Goal: Information Seeking & Learning: Learn about a topic

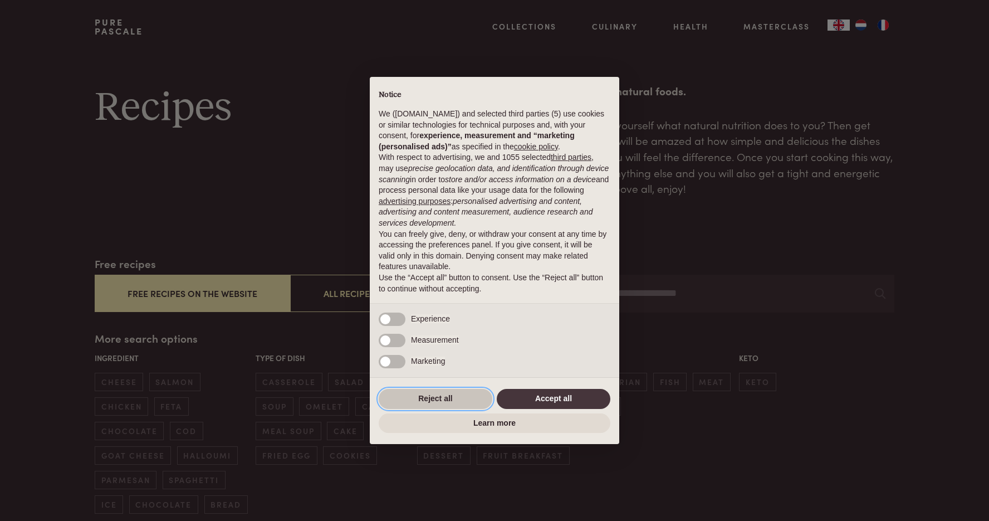
click at [416, 393] on button "Reject all" at bounding box center [436, 399] width 114 height 20
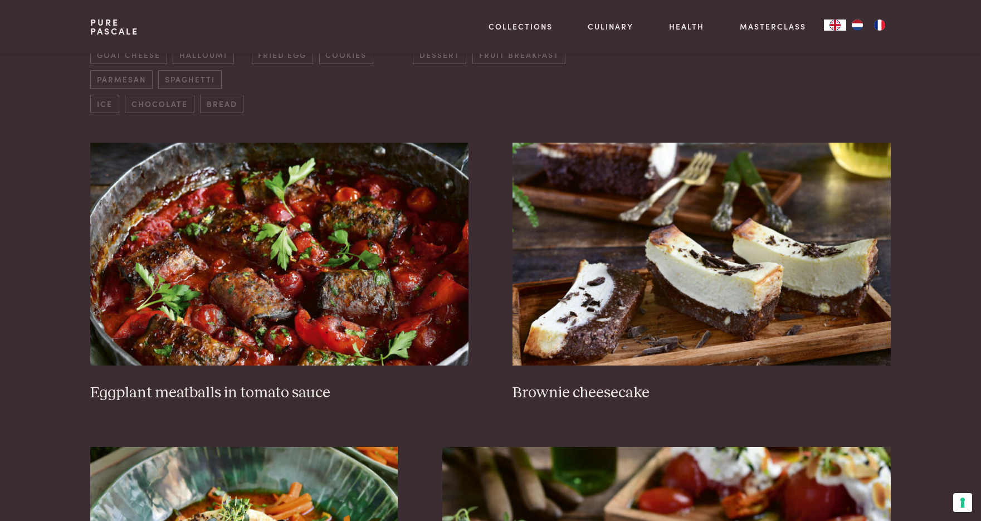
scroll to position [404, 0]
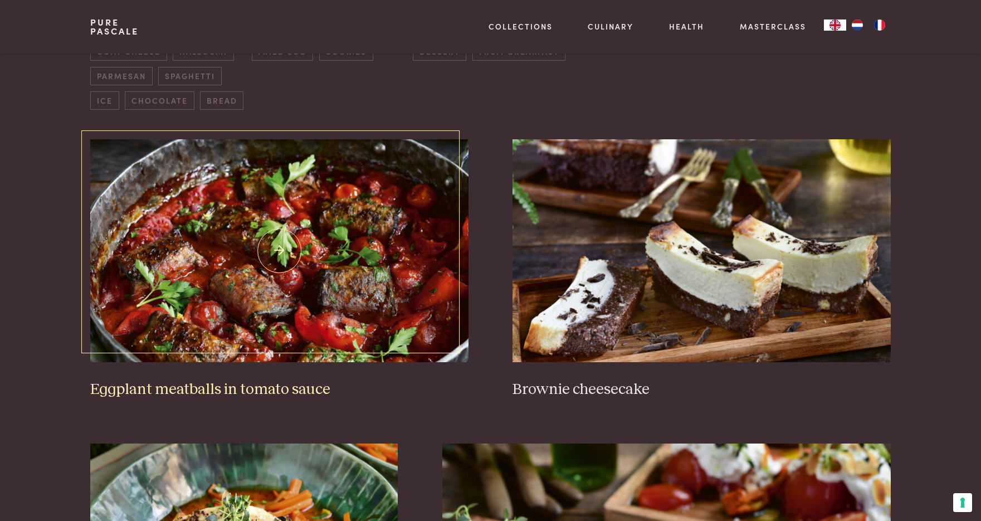
click at [218, 289] on img at bounding box center [279, 250] width 378 height 223
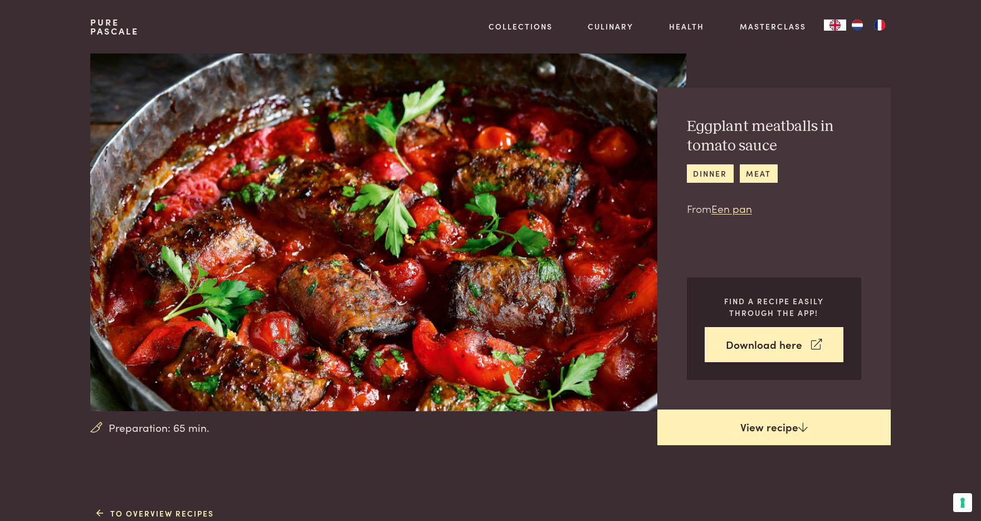
click at [775, 424] on link "View recipe" at bounding box center [773, 427] width 233 height 36
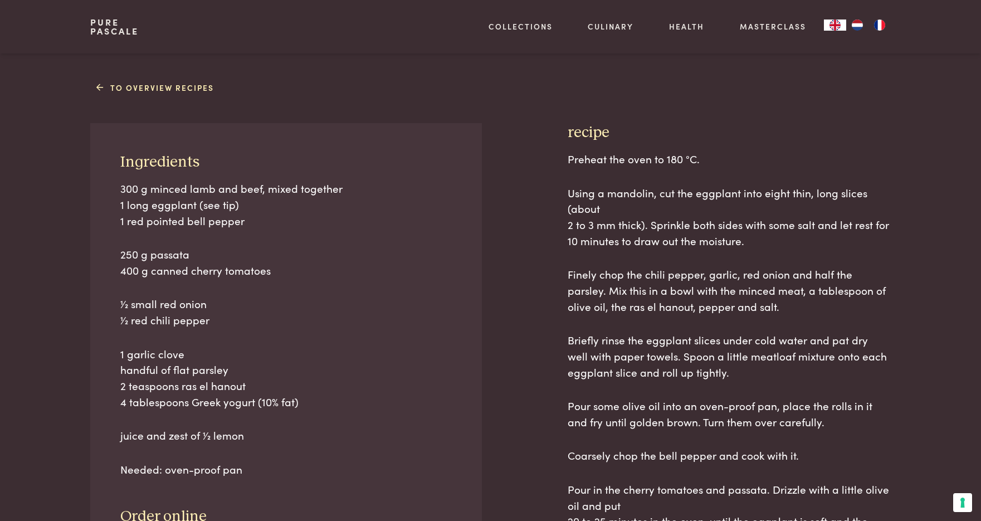
scroll to position [428, 0]
